Goal: Transaction & Acquisition: Purchase product/service

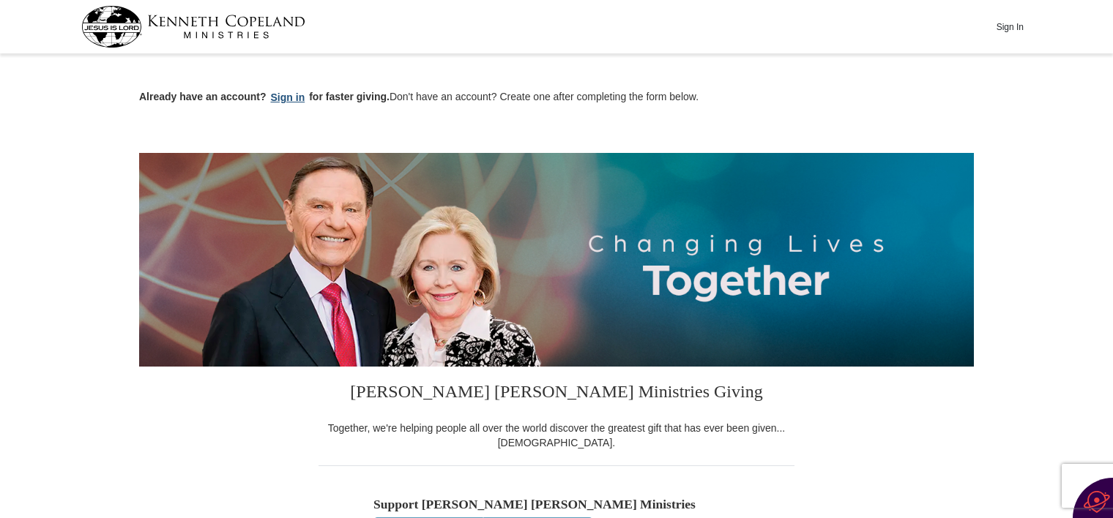
click at [295, 100] on button "Sign in" at bounding box center [288, 97] width 43 height 17
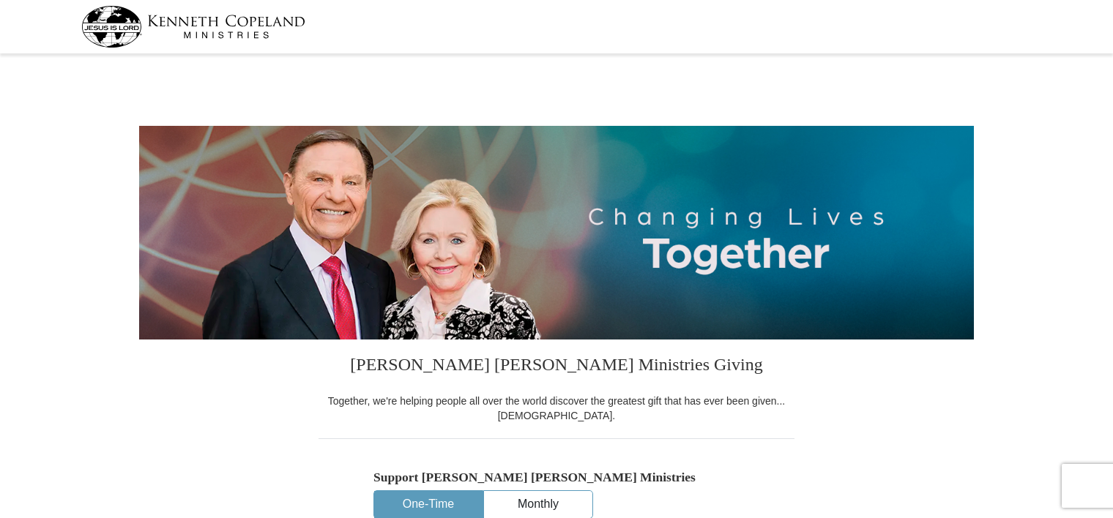
select select "[GEOGRAPHIC_DATA]"
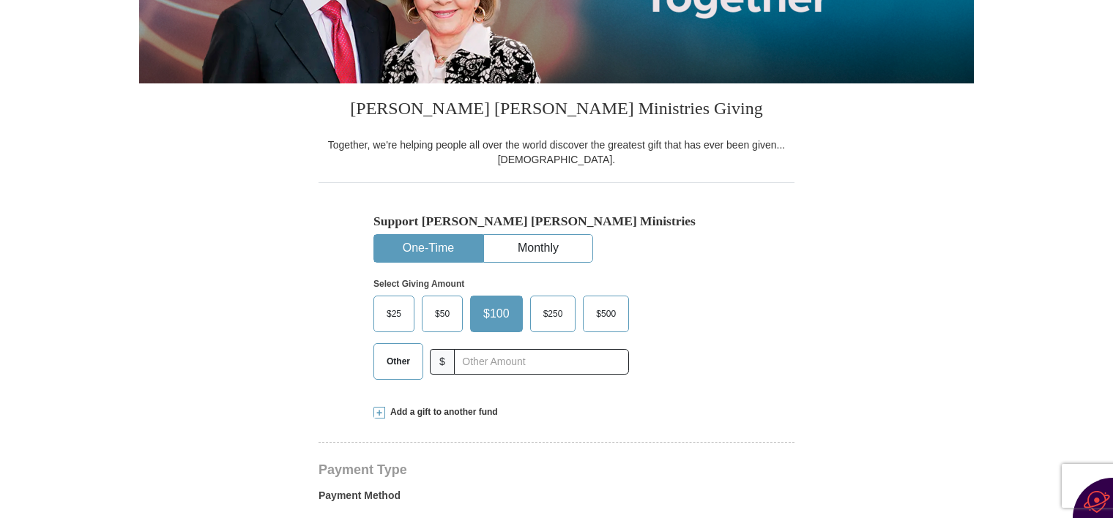
scroll to position [271, 0]
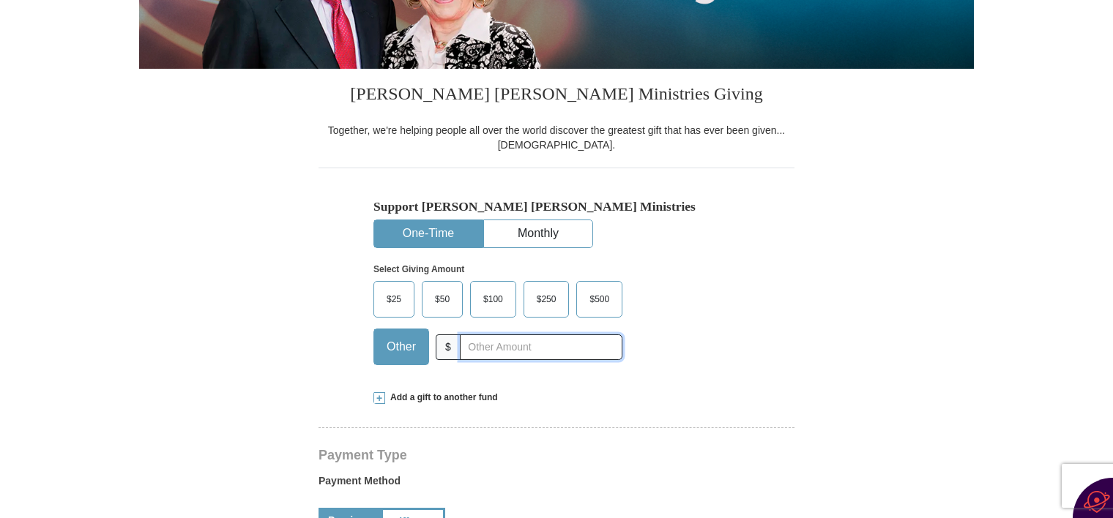
click at [464, 350] on input "text" at bounding box center [541, 348] width 163 height 26
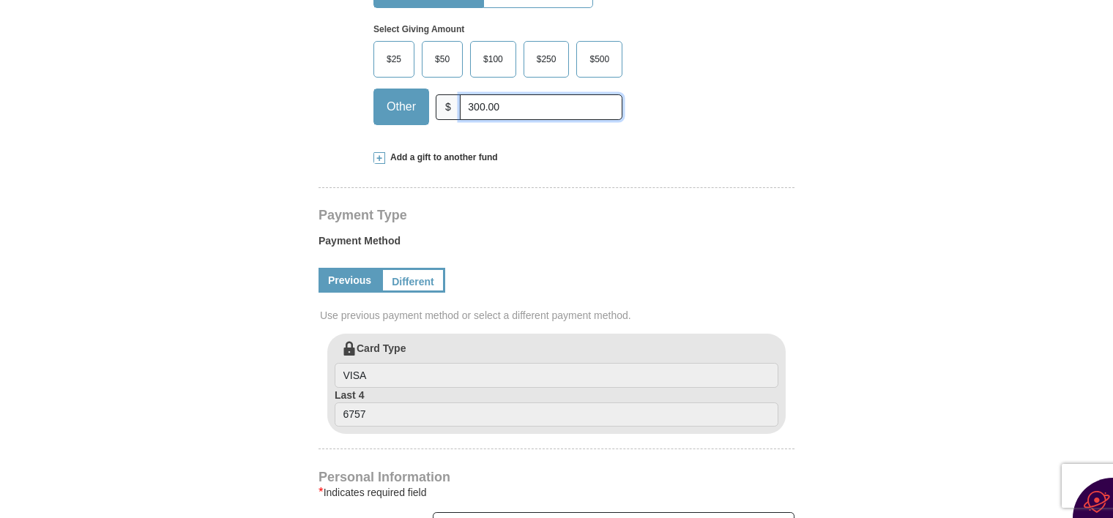
scroll to position [512, 0]
type input "300.00"
click at [407, 275] on link "Different" at bounding box center [412, 279] width 62 height 25
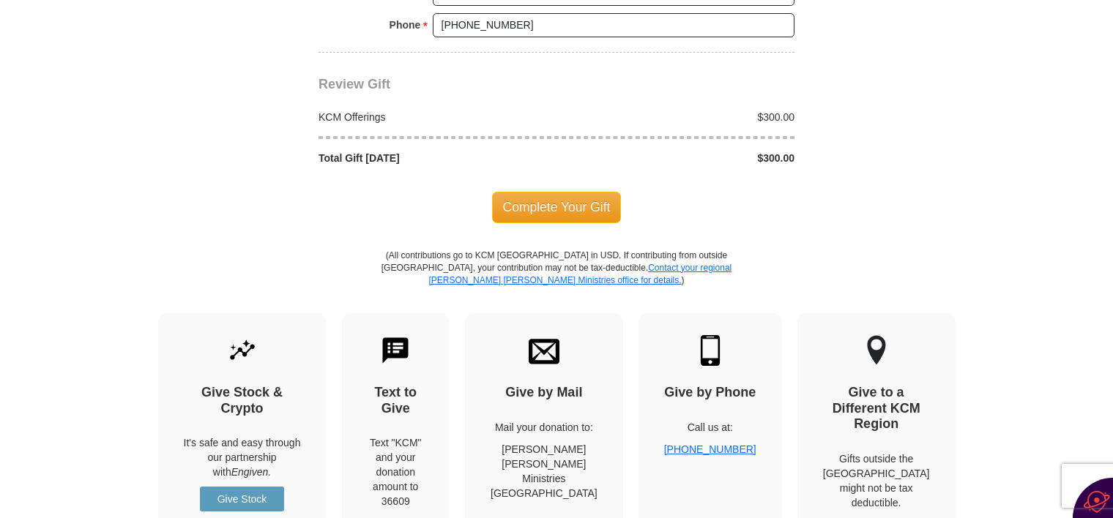
scroll to position [1471, 0]
click at [529, 199] on span "Complete Your Gift" at bounding box center [557, 206] width 130 height 31
